Goal: Task Accomplishment & Management: Complete application form

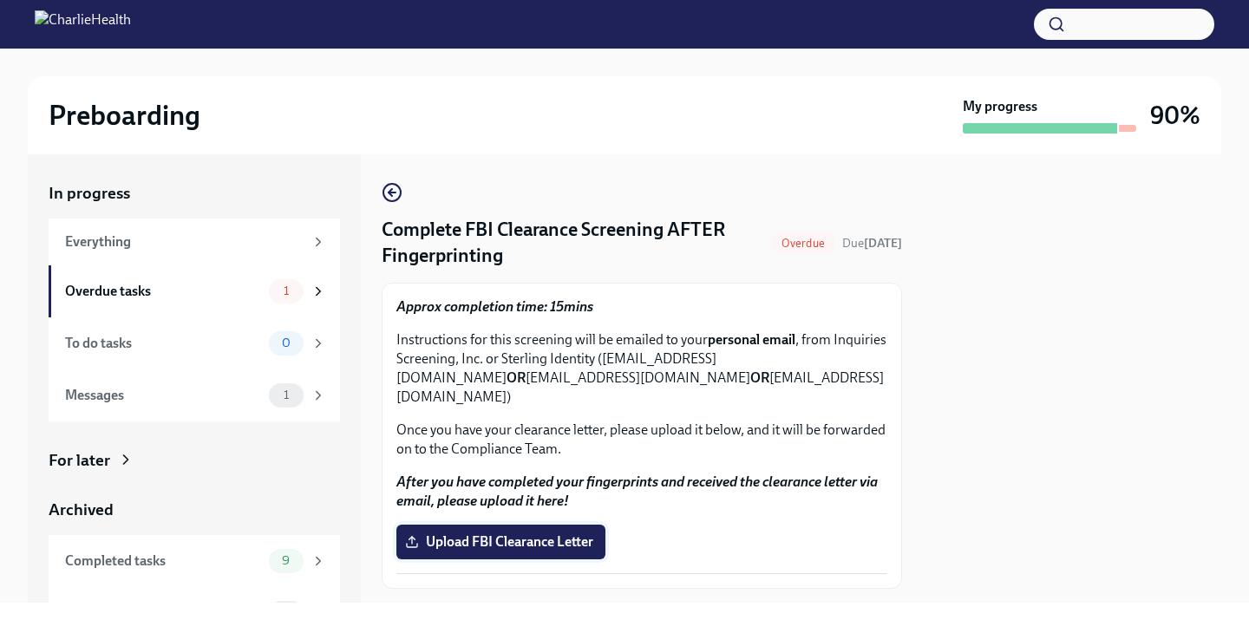
click at [473, 533] on span "Upload FBI Clearance Letter" at bounding box center [501, 541] width 185 height 17
click at [0, 0] on input "Upload FBI Clearance Letter" at bounding box center [0, 0] width 0 height 0
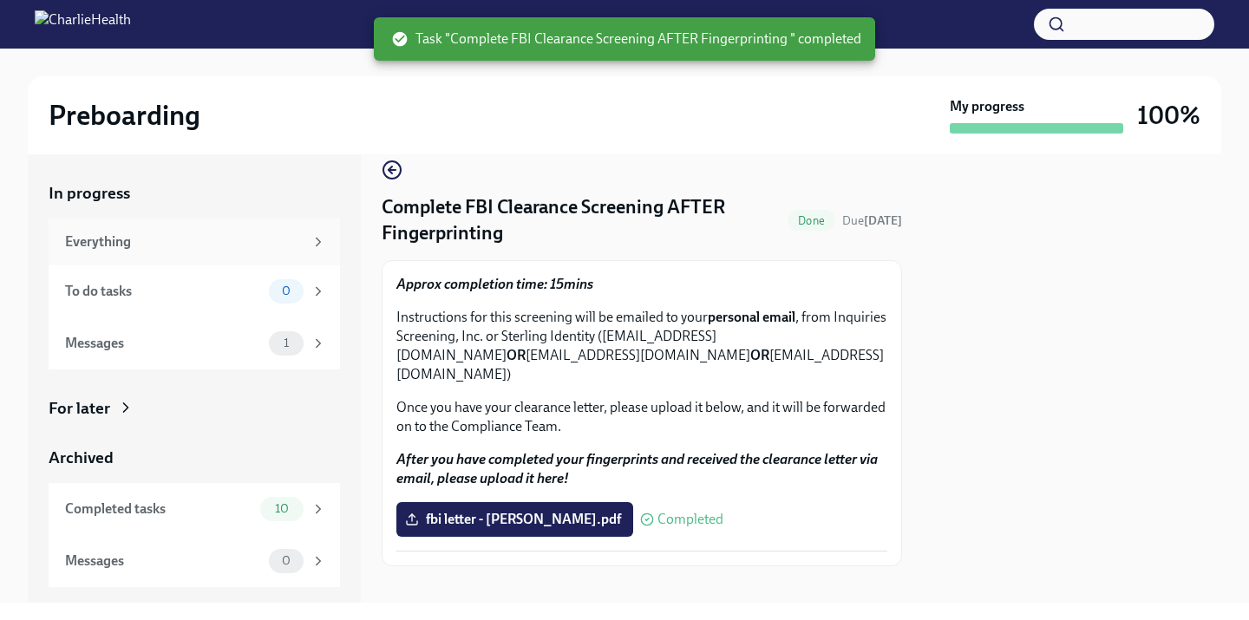
click at [138, 241] on div "Everything" at bounding box center [184, 241] width 239 height 19
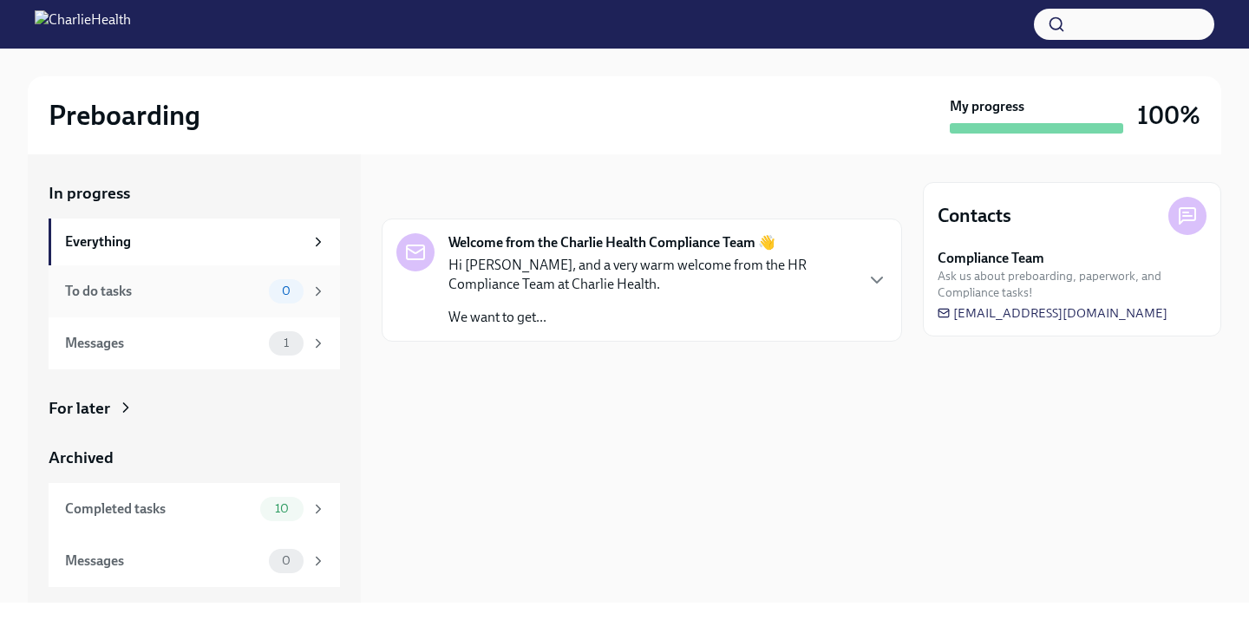
click at [224, 277] on div "To do tasks 0" at bounding box center [194, 291] width 291 height 52
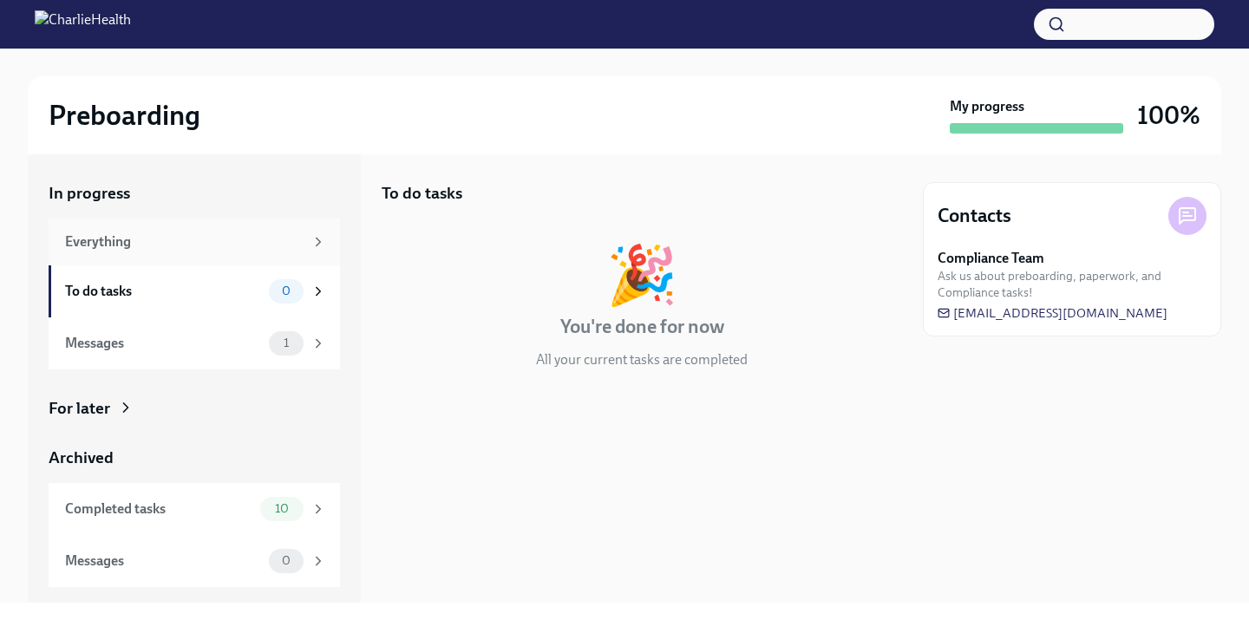
click at [151, 245] on div "Everything" at bounding box center [184, 241] width 239 height 19
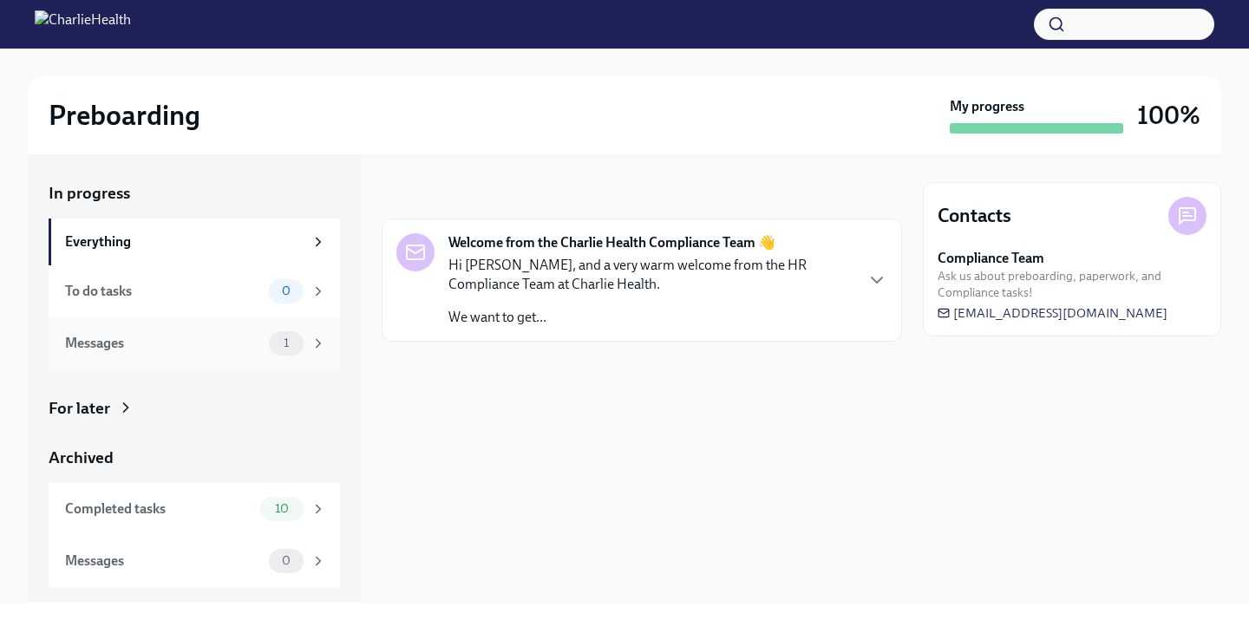
click at [122, 339] on div "Messages" at bounding box center [163, 343] width 197 height 19
click at [131, 10] on img at bounding box center [83, 24] width 96 height 28
click at [120, 131] on h2 "Preboarding" at bounding box center [125, 115] width 152 height 35
click at [155, 10] on div at bounding box center [624, 24] width 1249 height 49
click at [71, 56] on div at bounding box center [625, 63] width 1194 height 28
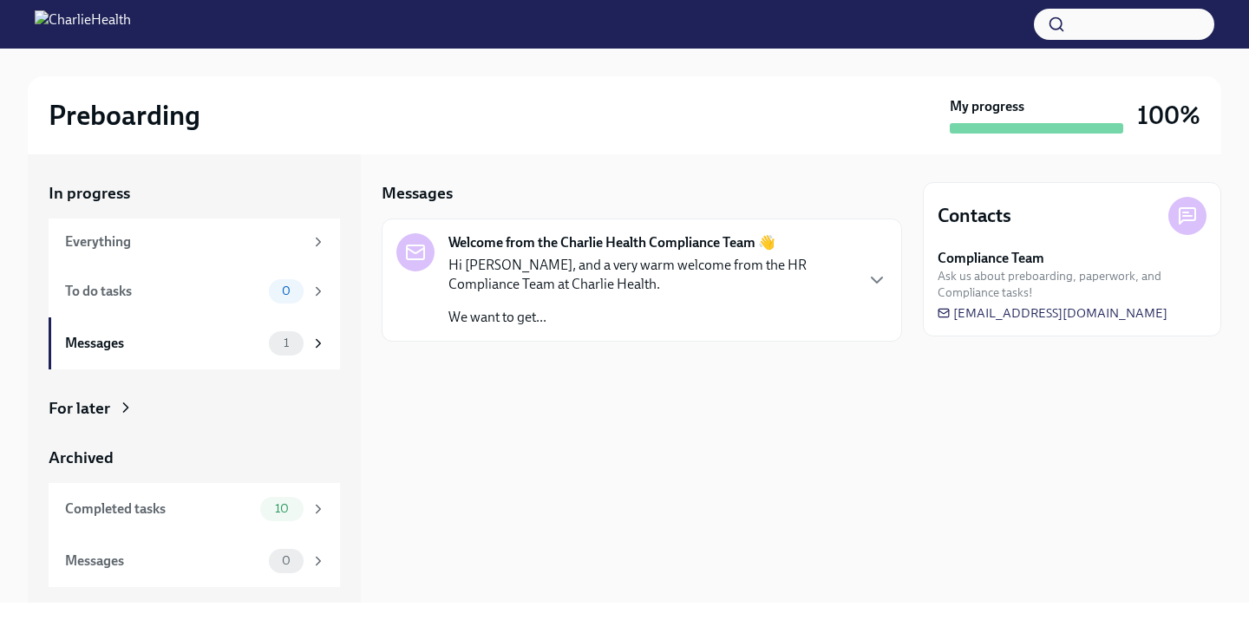
click at [52, 38] on div at bounding box center [624, 24] width 1249 height 49
